Goal: Navigation & Orientation: Go to known website

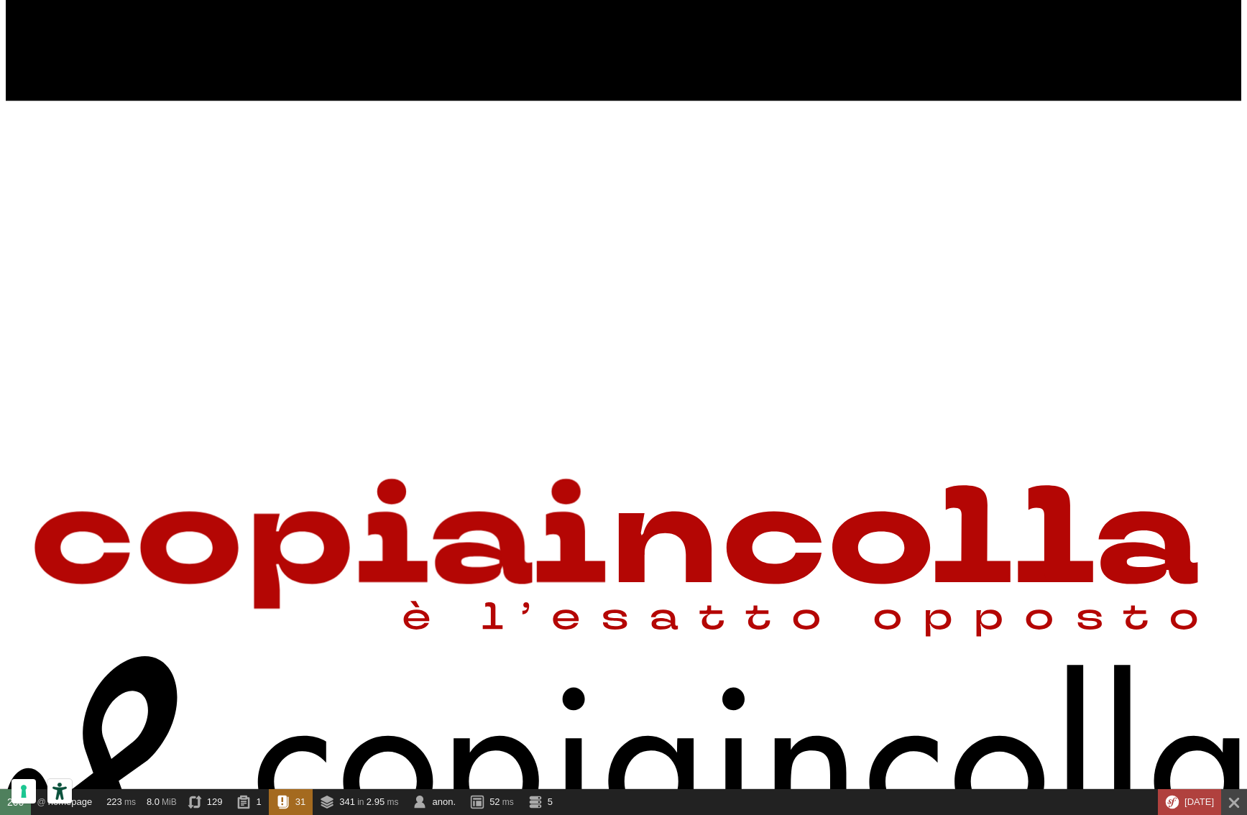
scroll to position [947, 0]
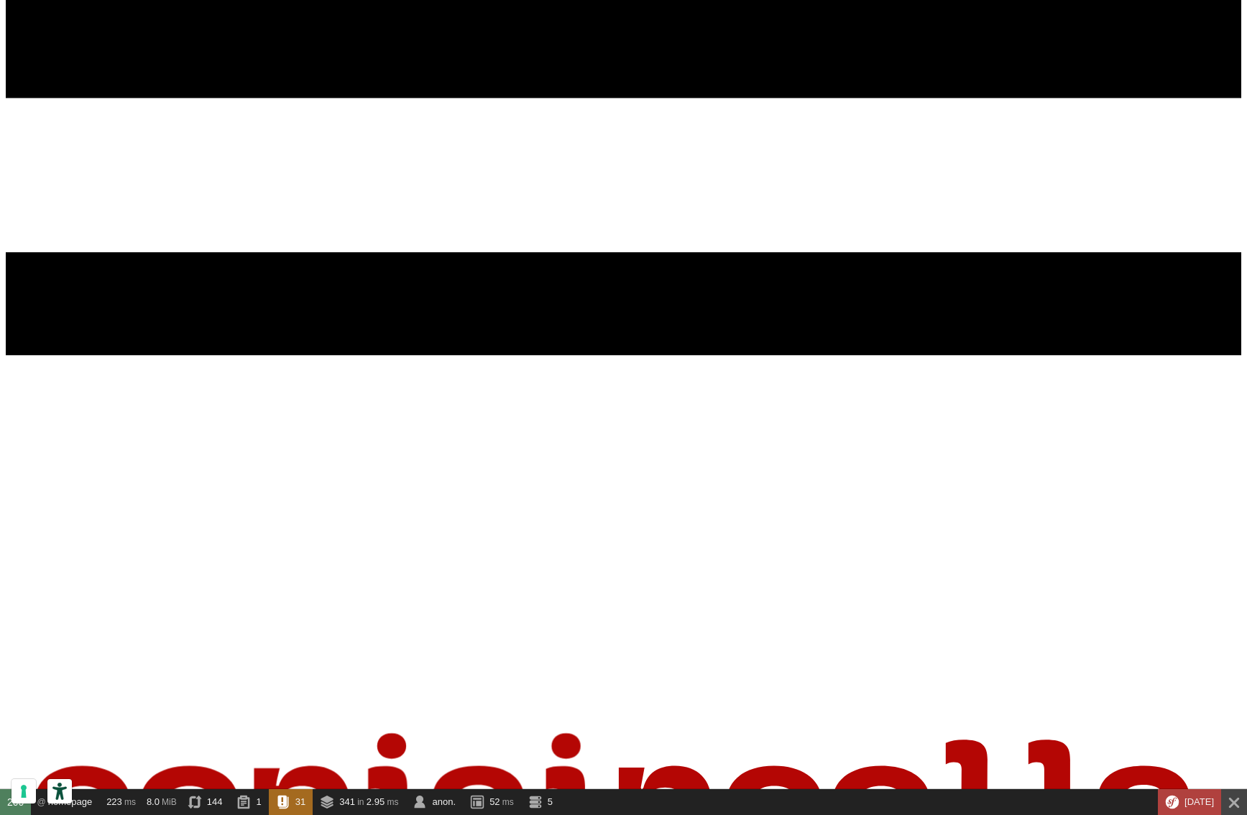
scroll to position [692, 0]
